Goal: Find specific page/section: Find specific page/section

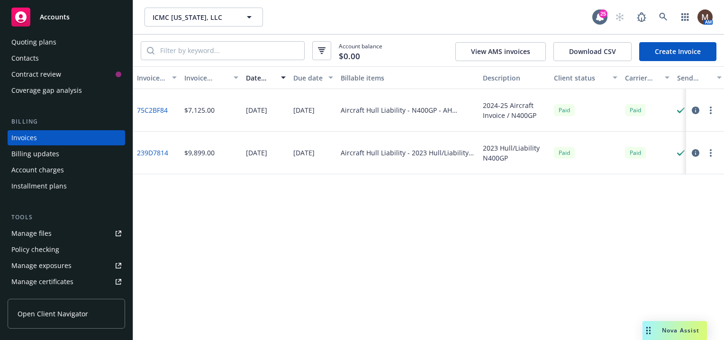
scroll to position [87, 0]
